Goal: Task Accomplishment & Management: Manage account settings

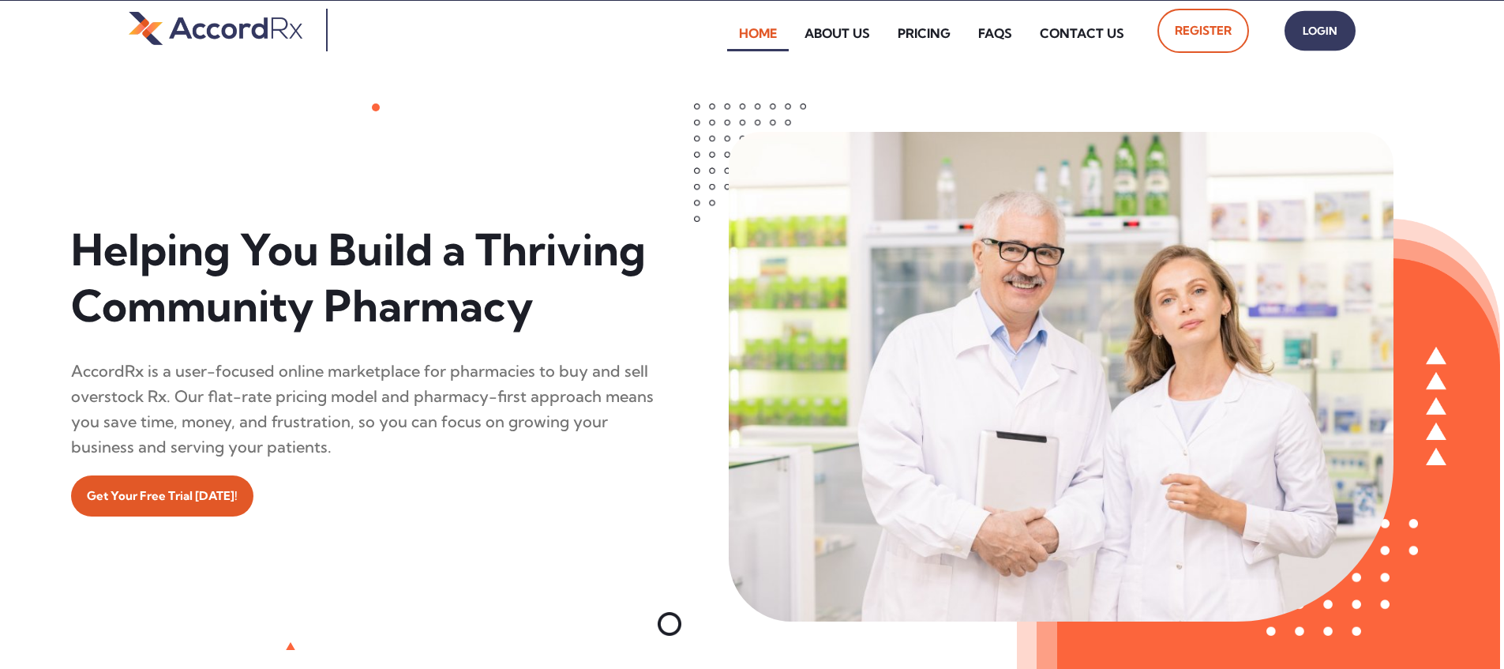
click at [721, 31] on span "Login" at bounding box center [1319, 31] width 39 height 23
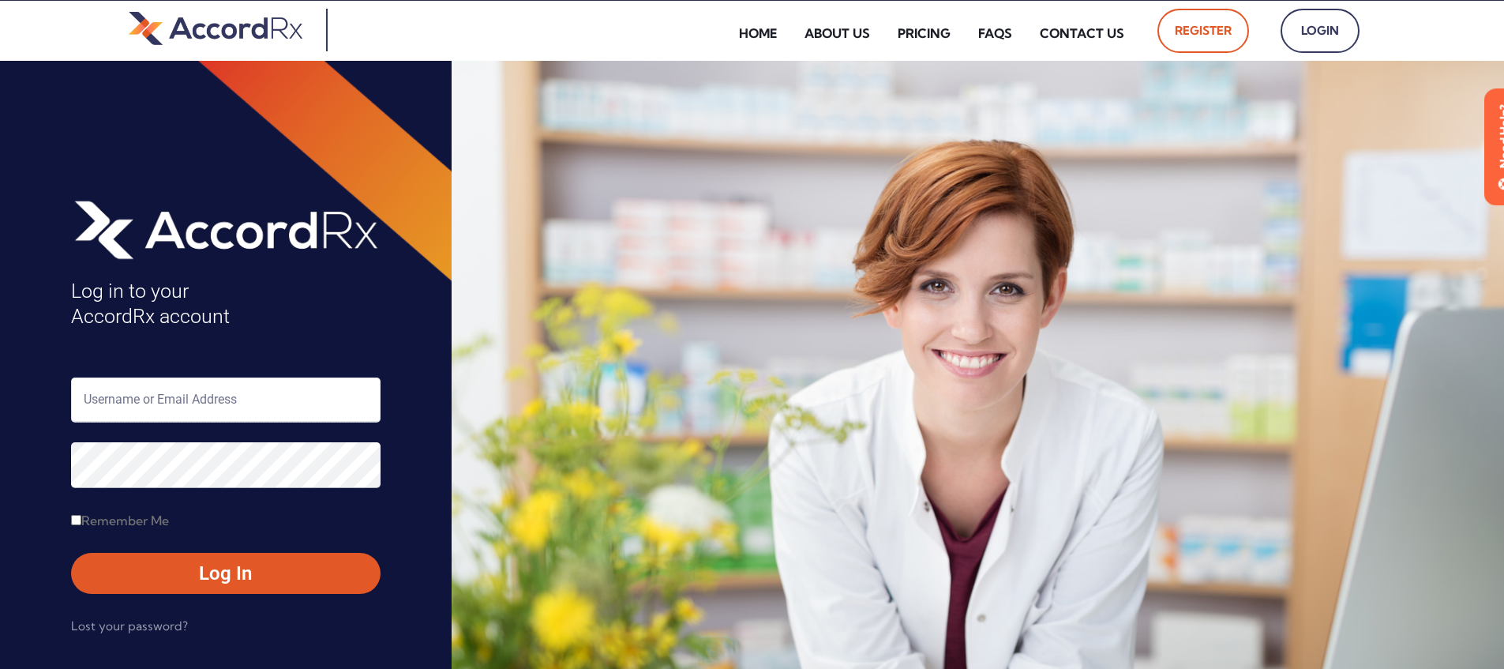
click at [154, 404] on input "text" at bounding box center [225, 399] width 309 height 45
type input "ARX-[PERSON_NAME]"
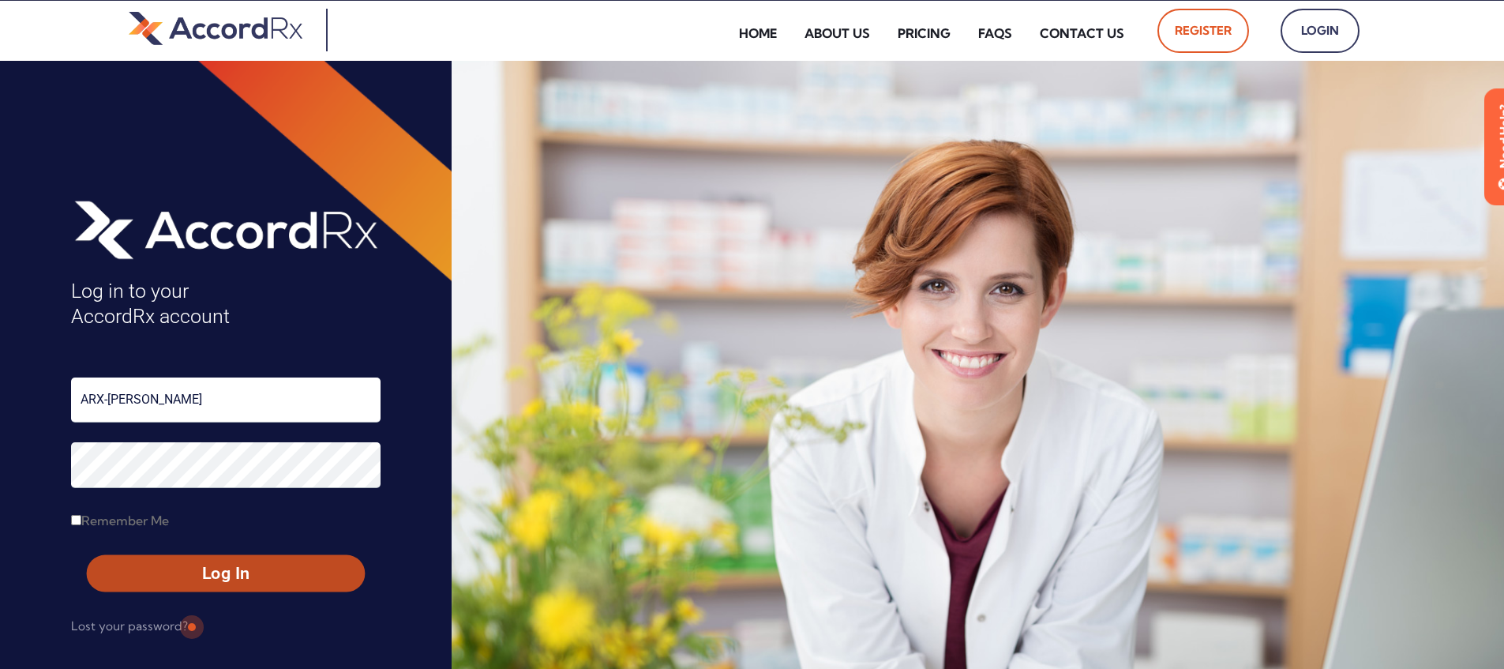
click at [190, 575] on span "Log In" at bounding box center [225, 573] width 249 height 23
